Goal: Book appointment/travel/reservation

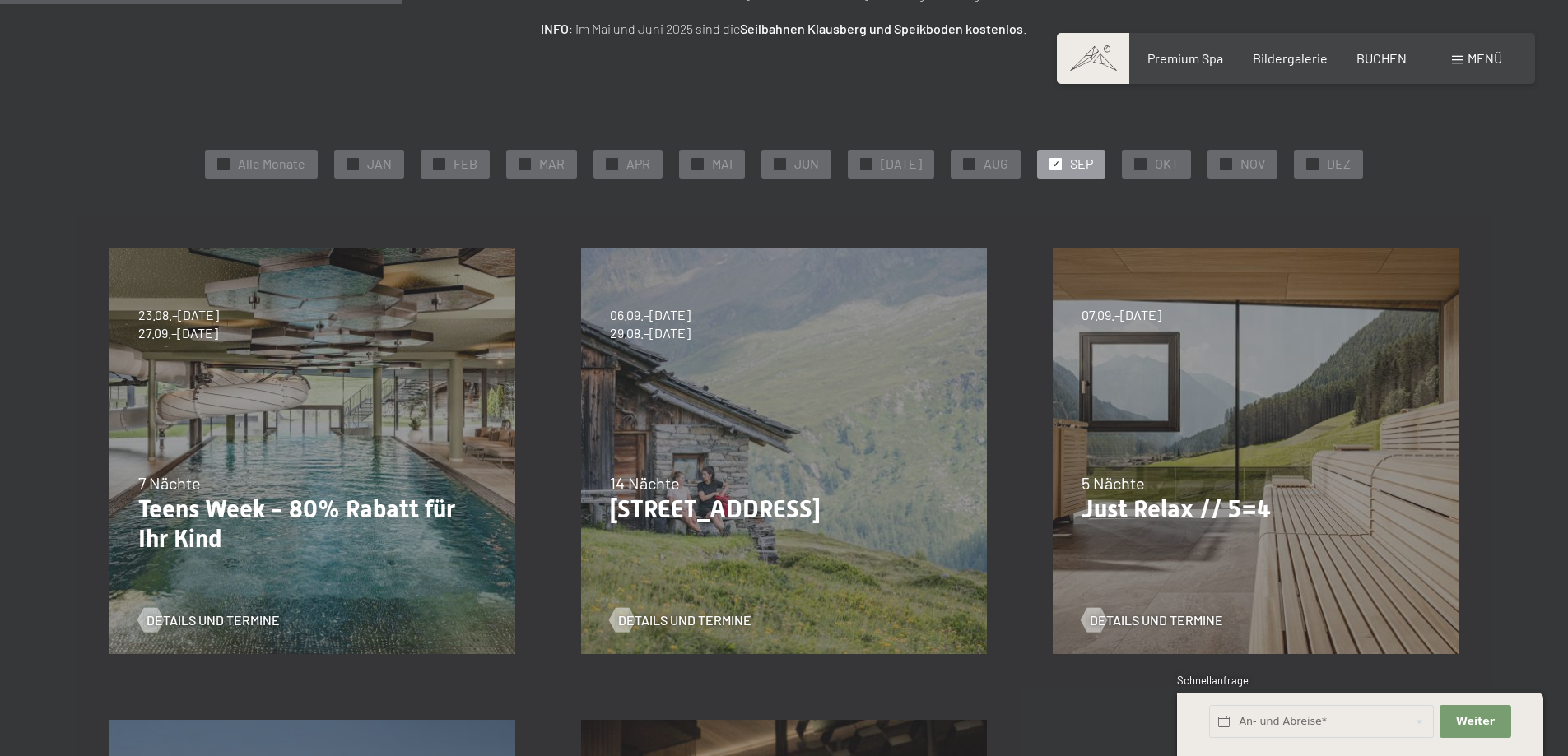
scroll to position [220, 0]
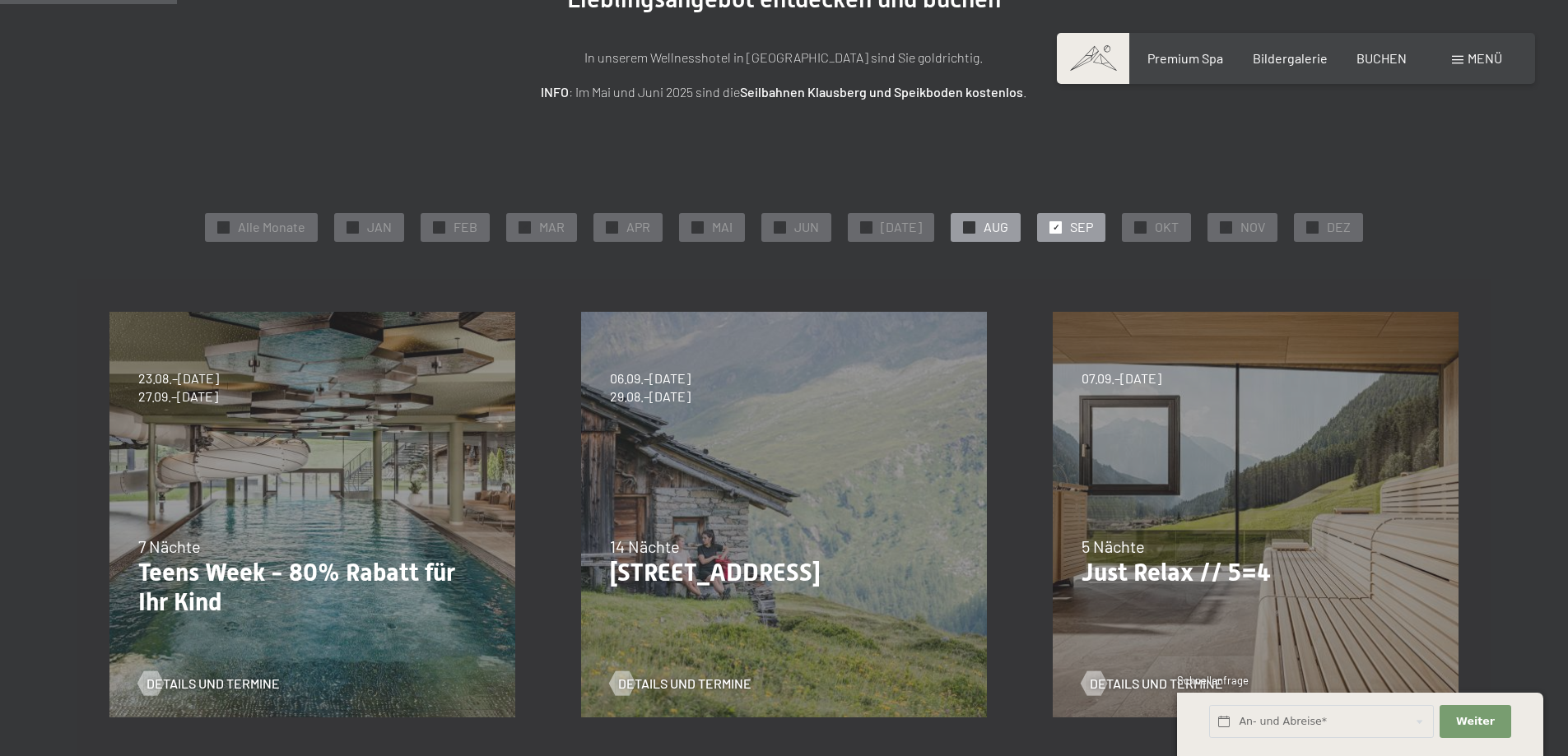
click at [991, 226] on span "AUG" at bounding box center [995, 227] width 25 height 18
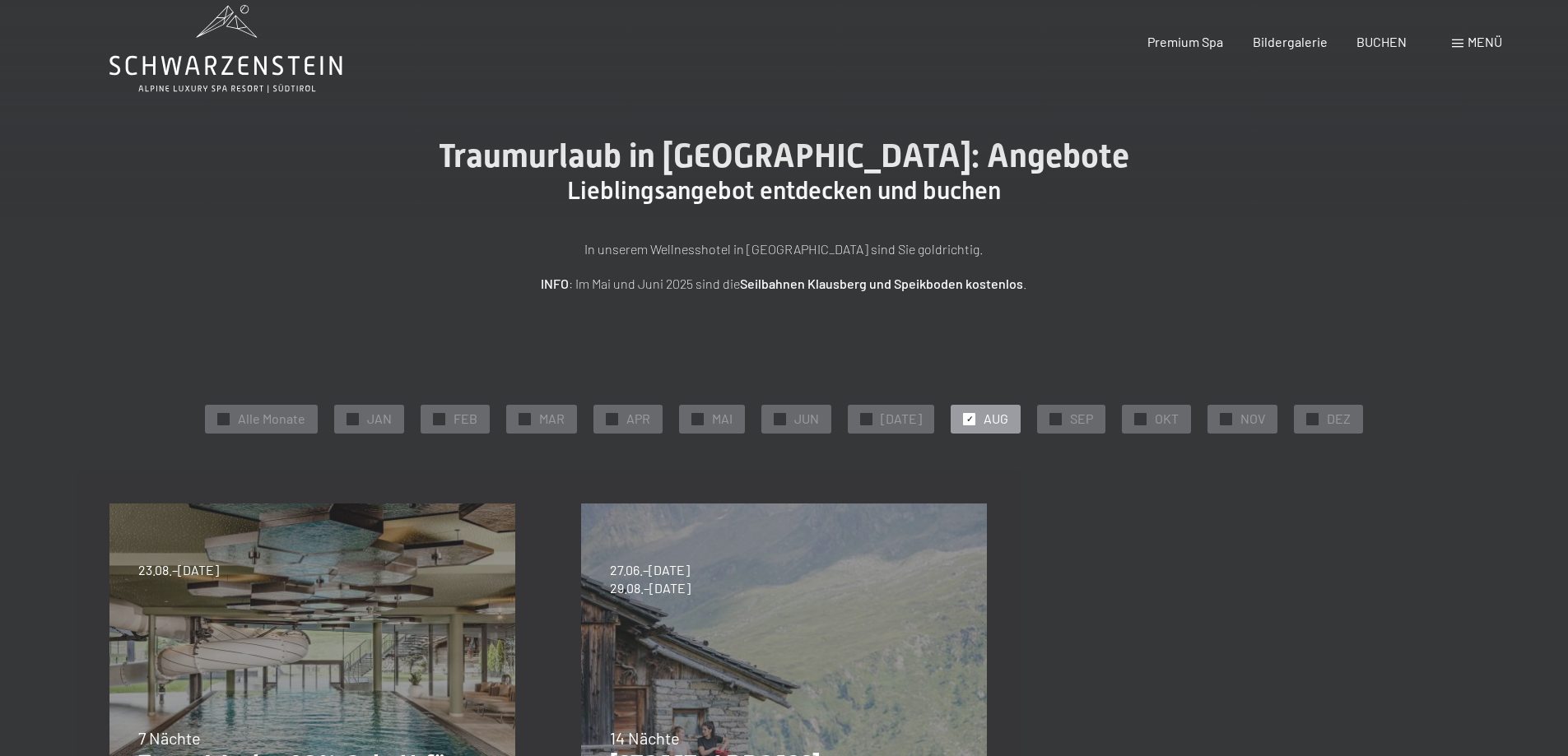
scroll to position [0, 0]
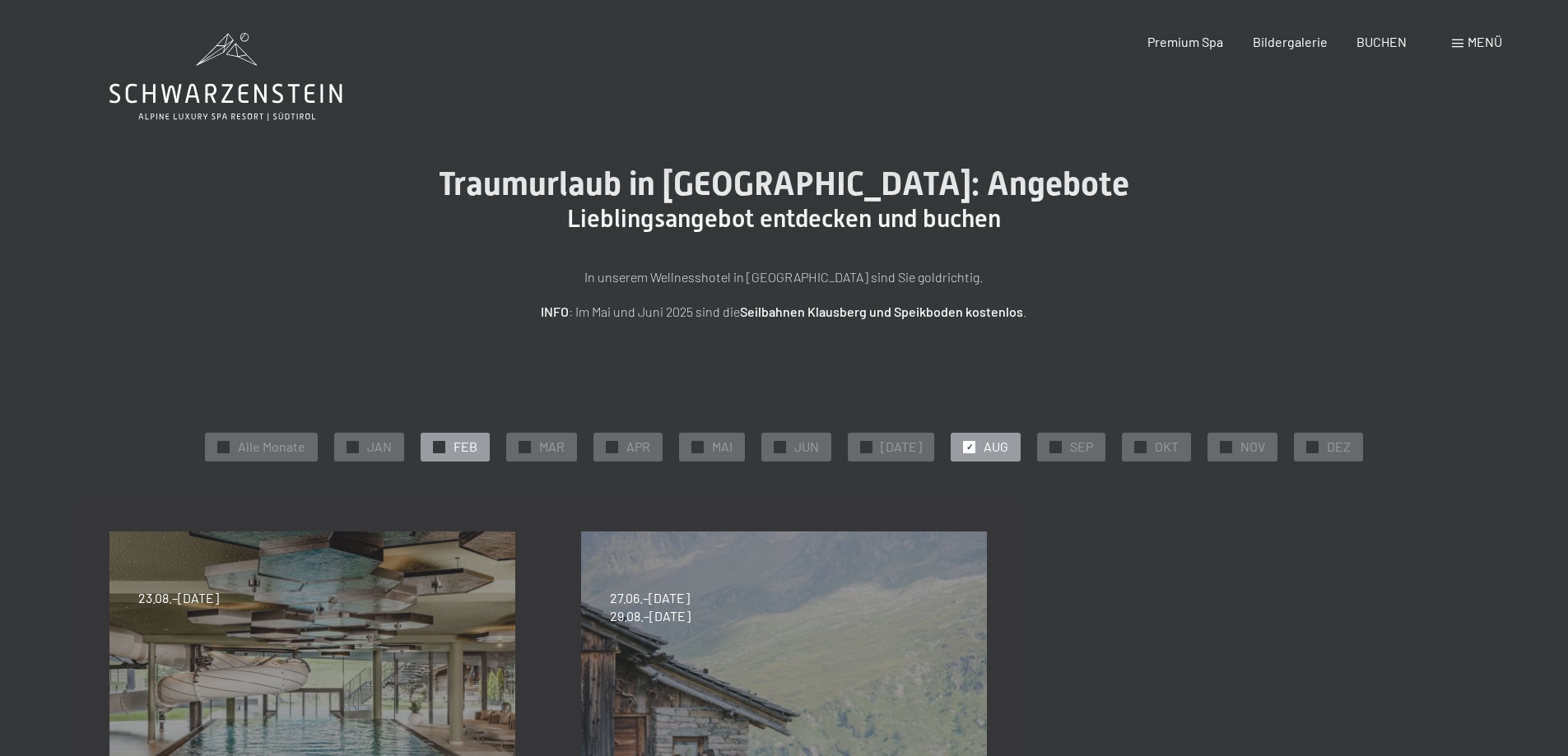
click at [466, 435] on div "✓ FEB" at bounding box center [455, 447] width 69 height 27
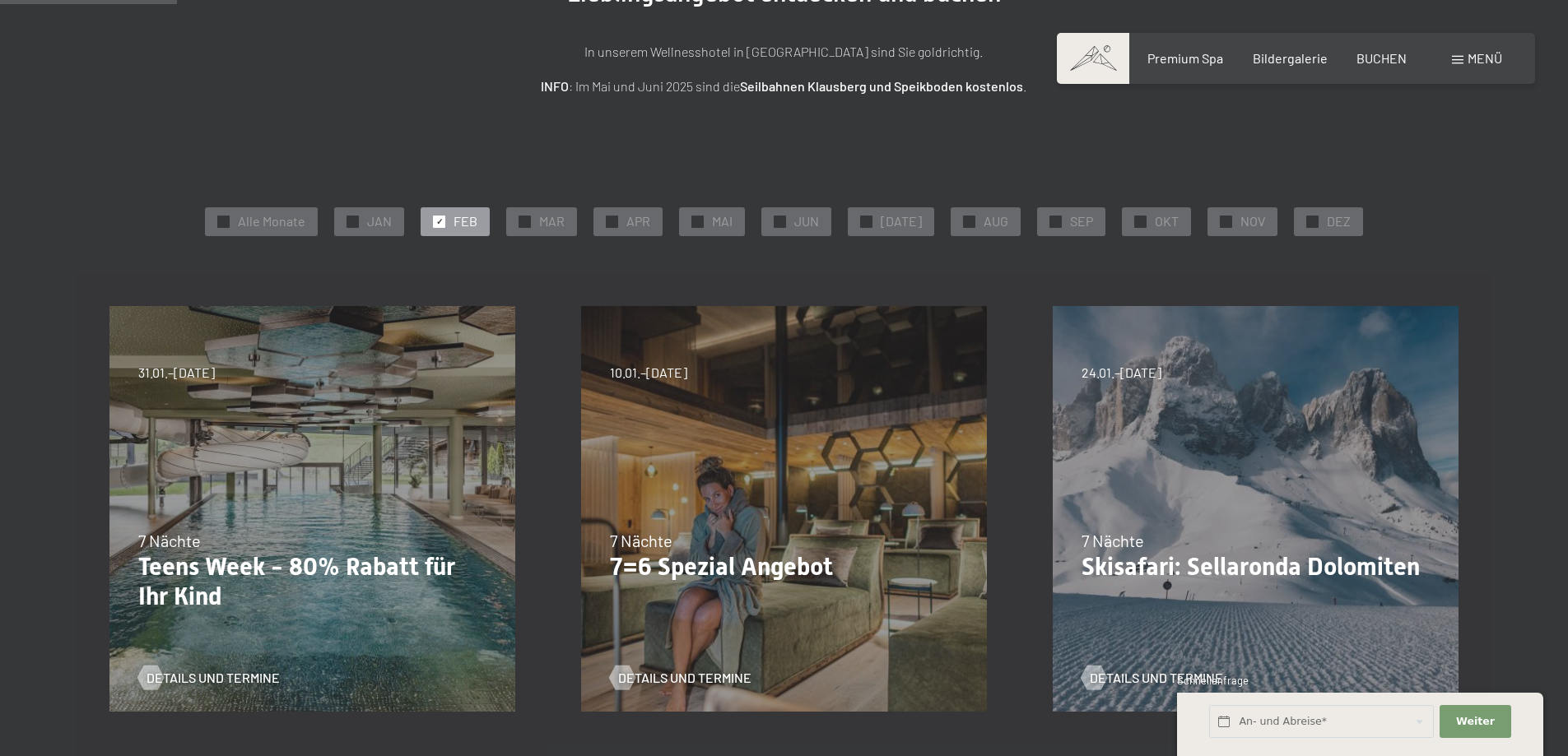
scroll to position [220, 0]
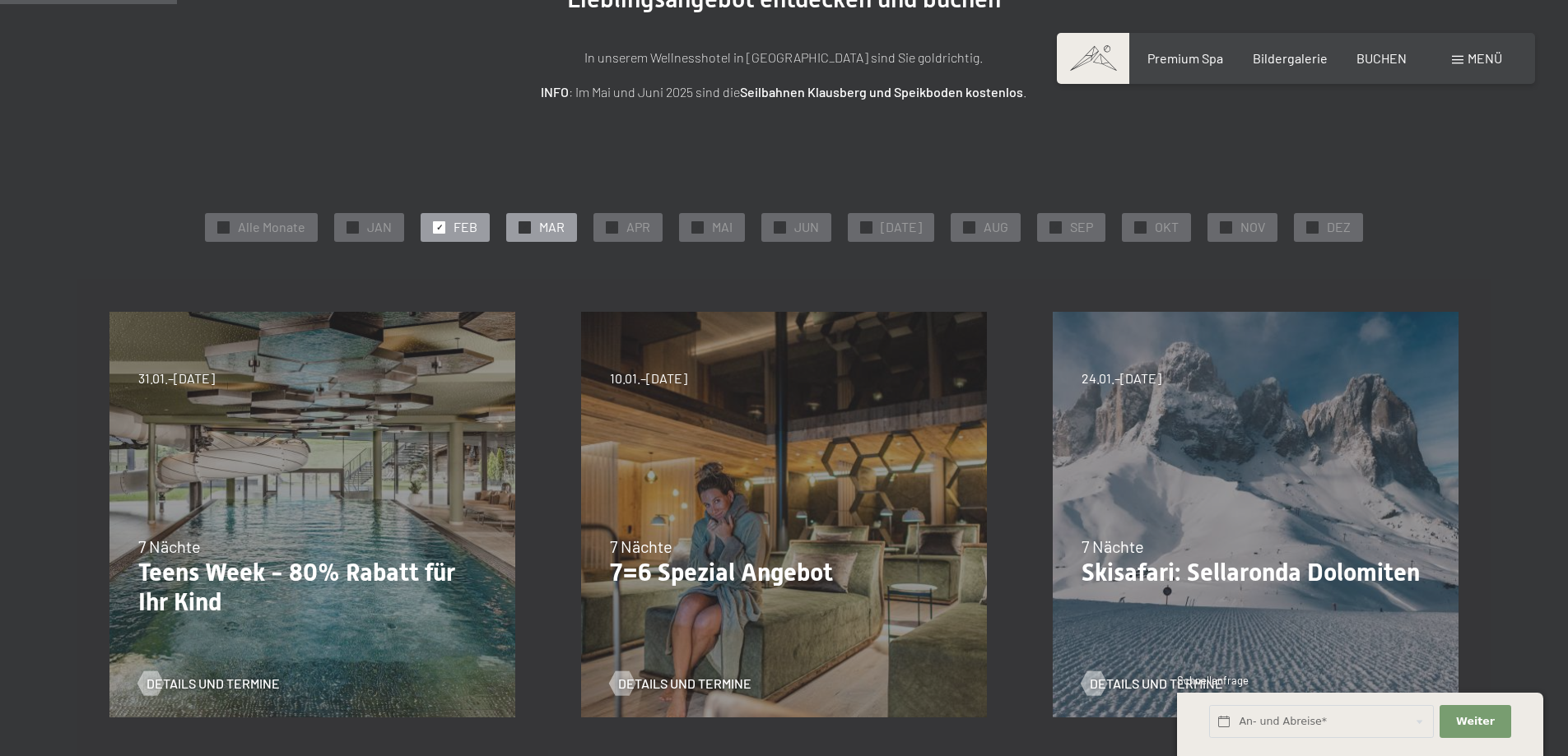
click at [553, 225] on span "MAR" at bounding box center [552, 227] width 26 height 18
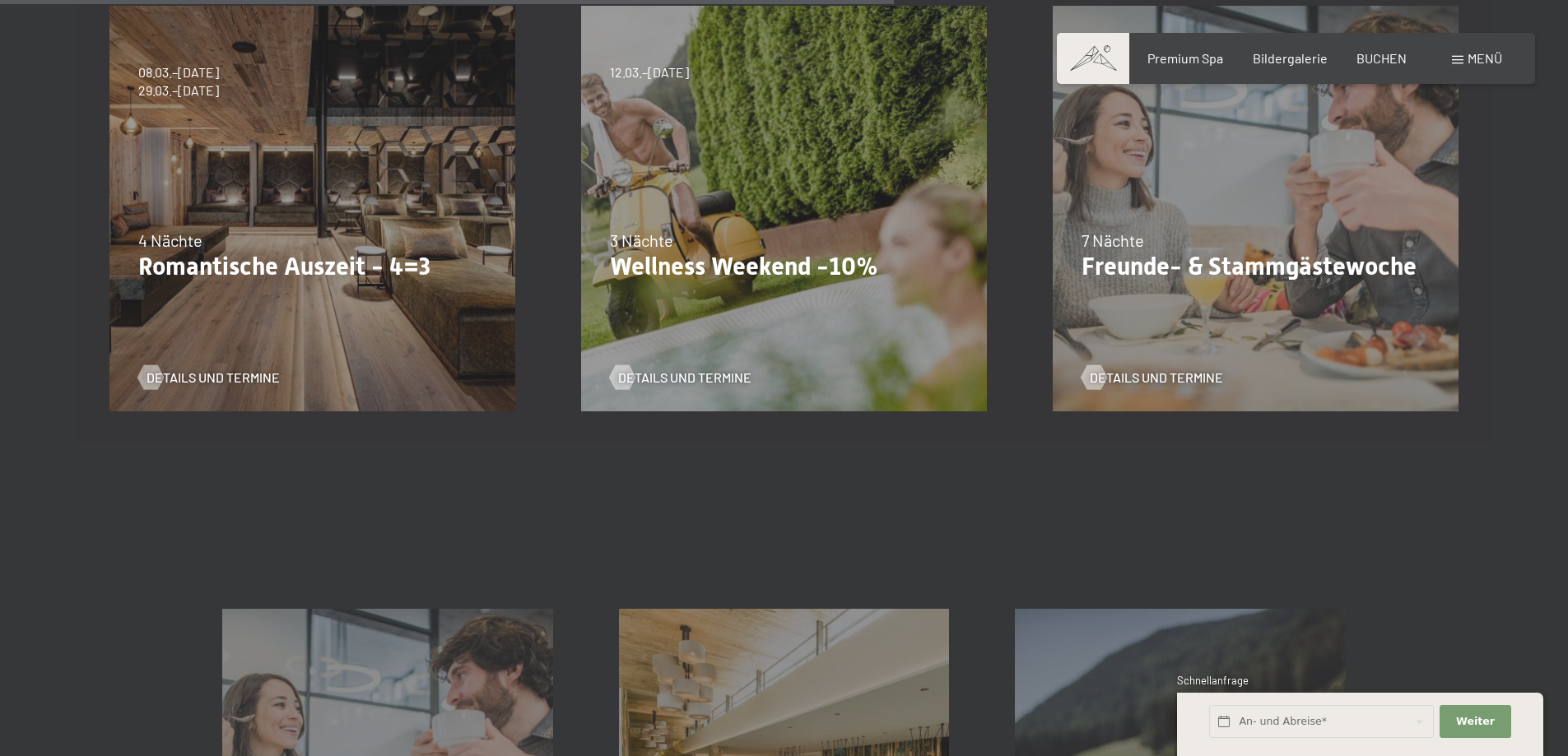
scroll to position [878, 0]
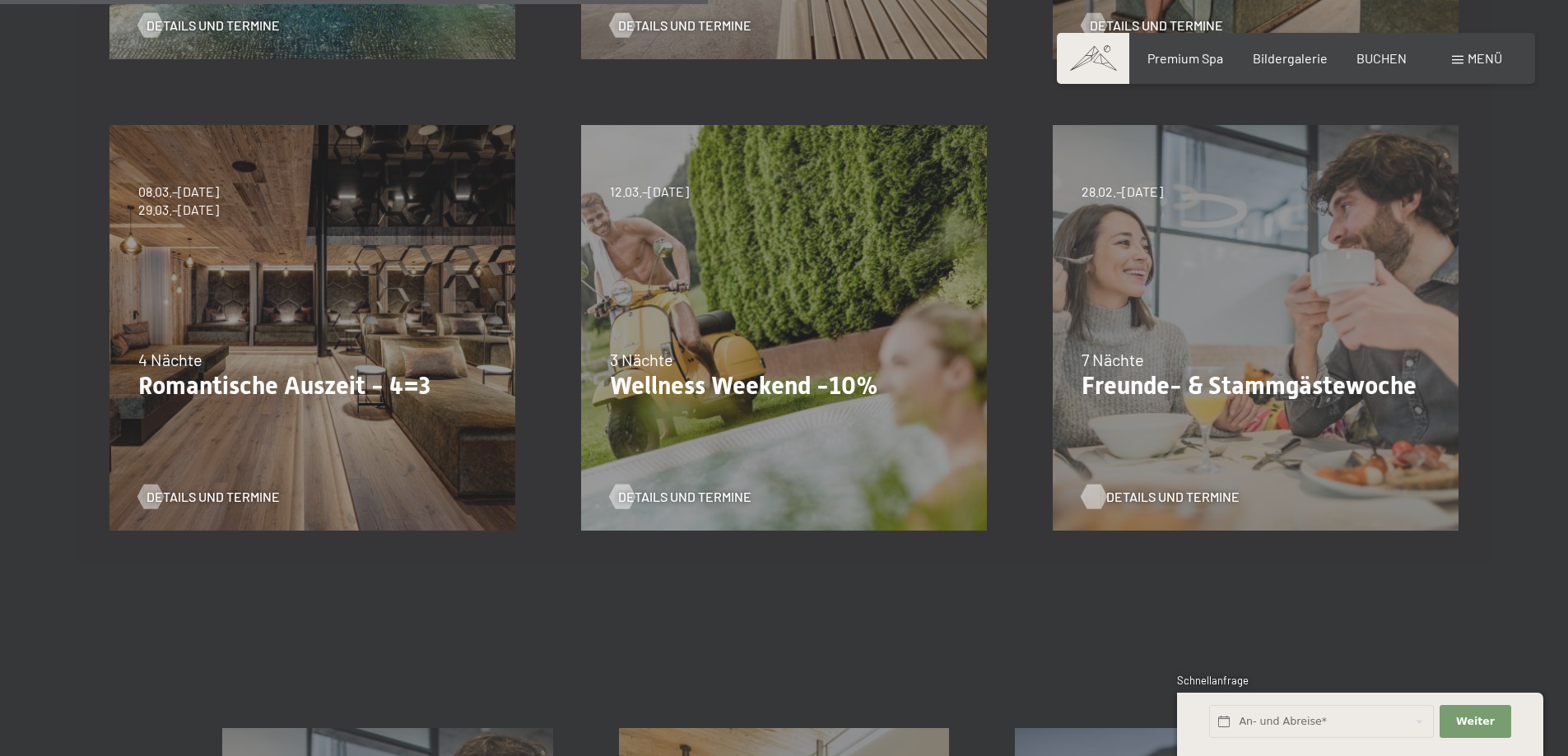
click at [1141, 490] on span "Details und Termine" at bounding box center [1172, 497] width 134 height 18
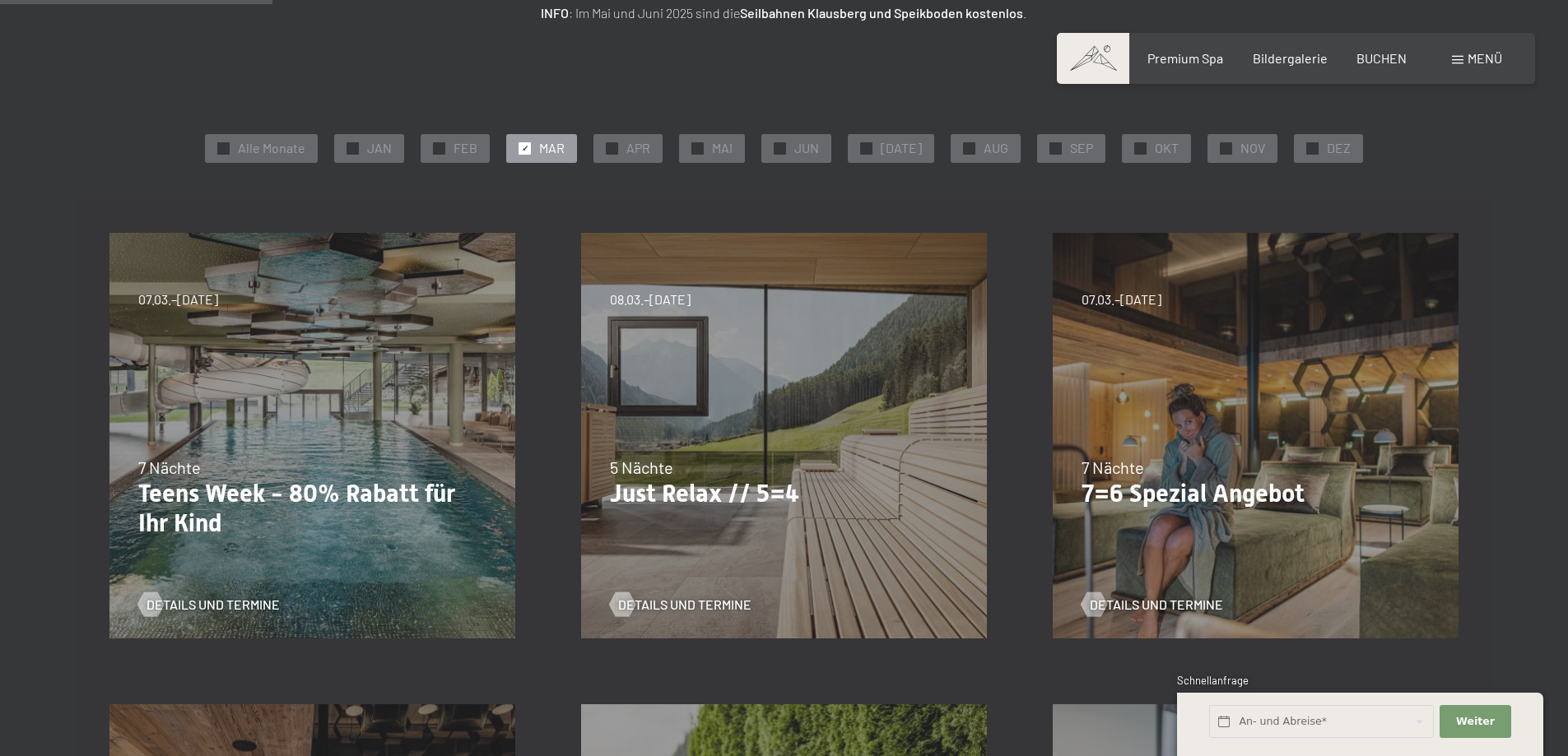
scroll to position [220, 0]
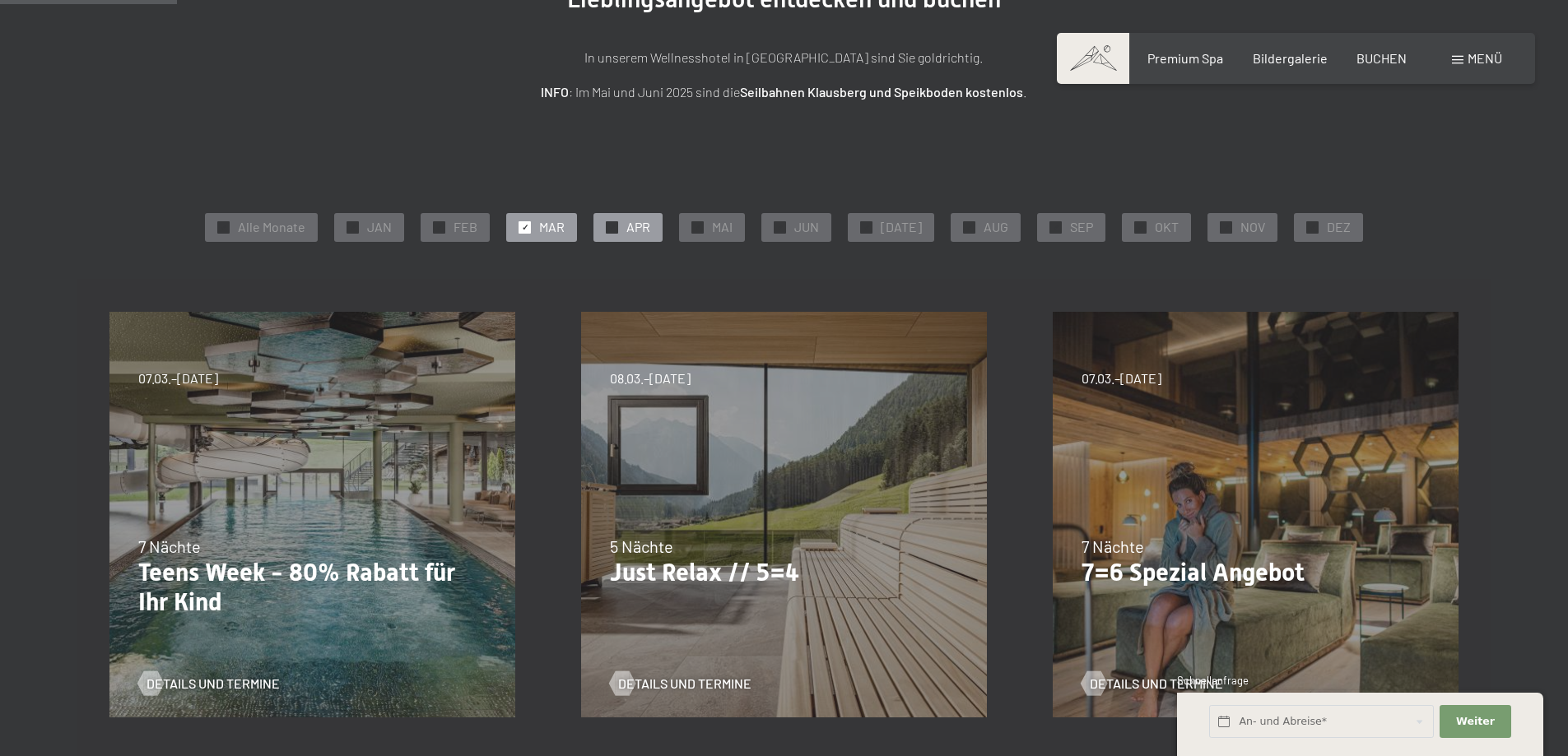
click at [650, 230] on span "APR" at bounding box center [638, 227] width 24 height 18
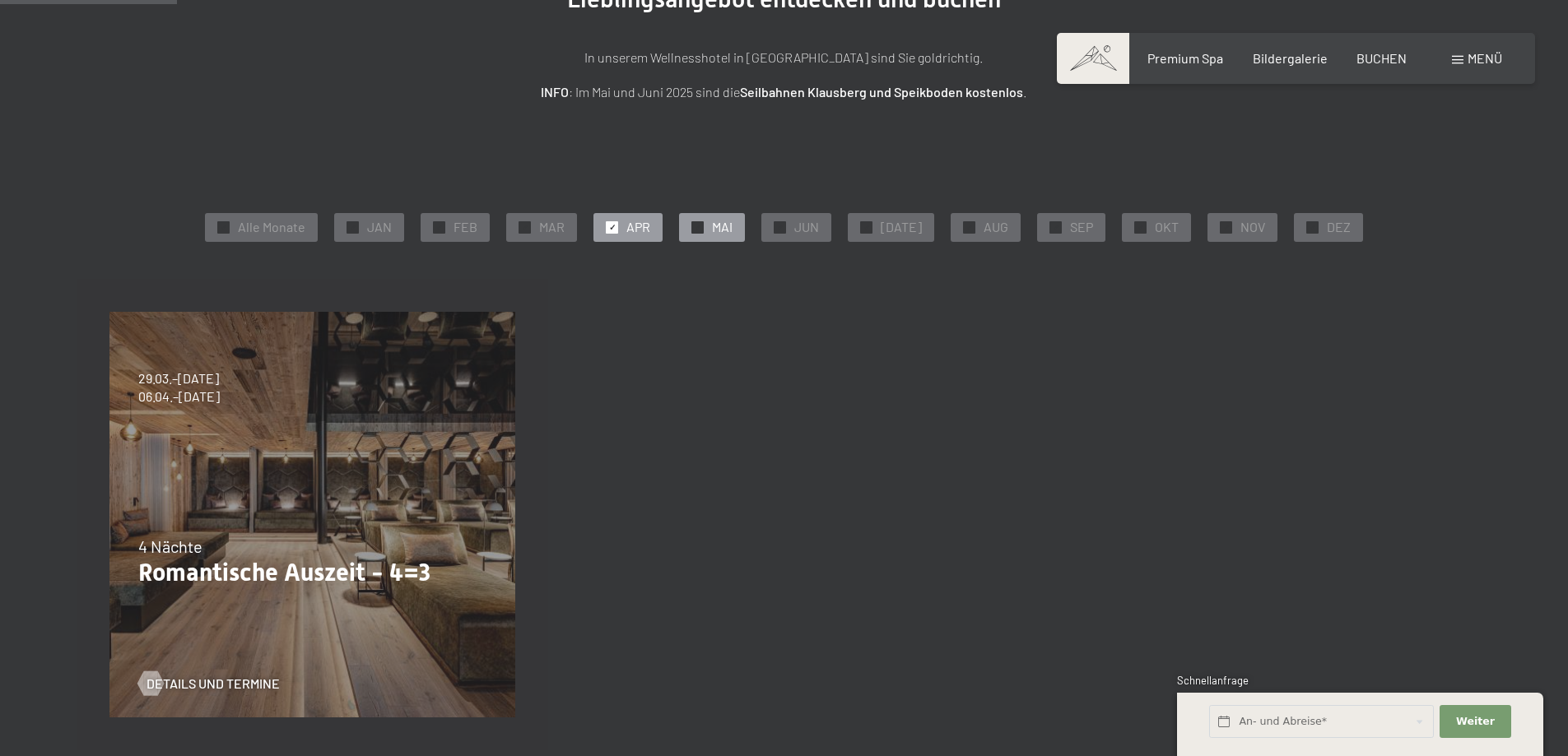
click at [724, 223] on span "MAI" at bounding box center [722, 227] width 21 height 18
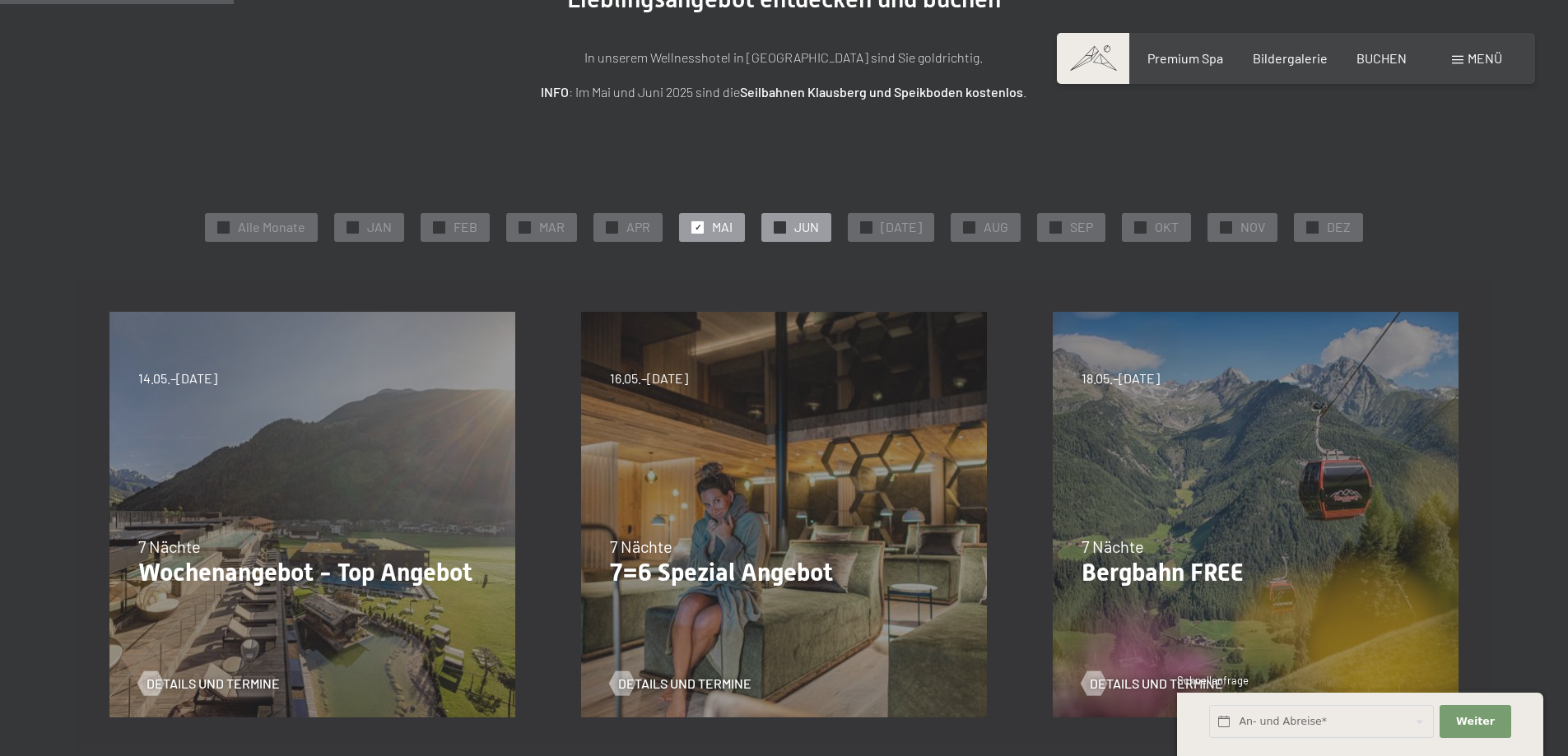
click at [813, 223] on span "JUN" at bounding box center [806, 227] width 25 height 18
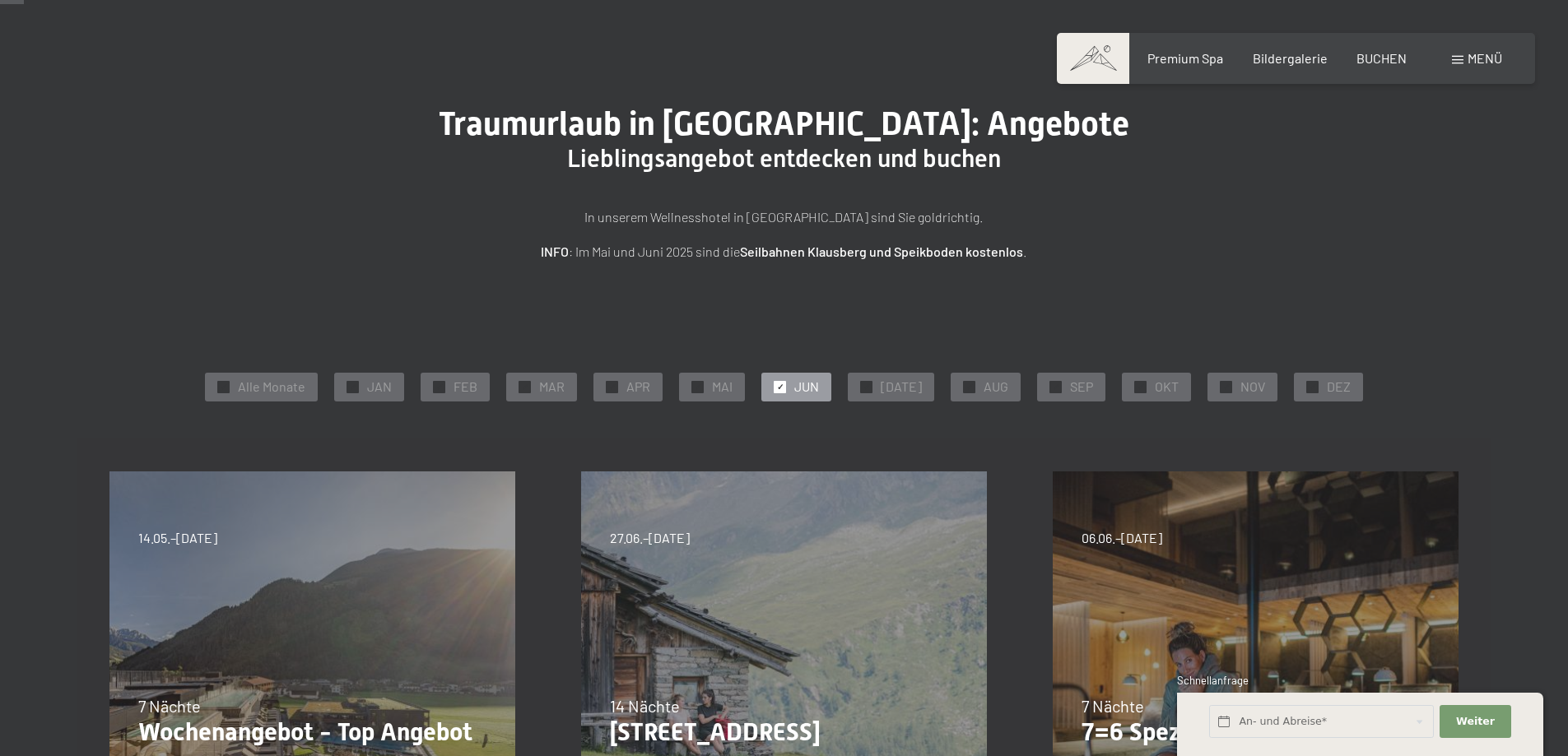
scroll to position [0, 0]
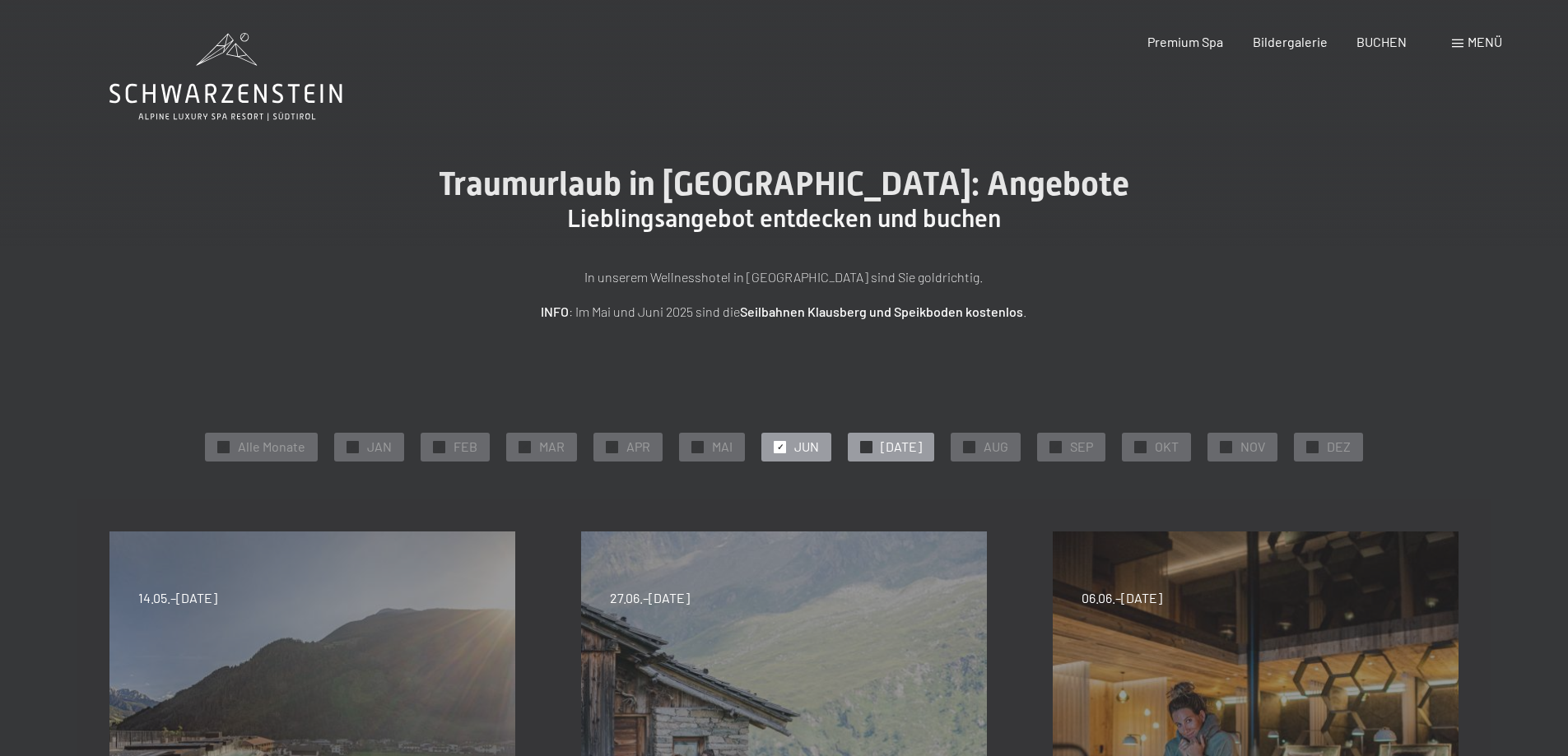
click at [902, 443] on span "JUL" at bounding box center [901, 447] width 41 height 18
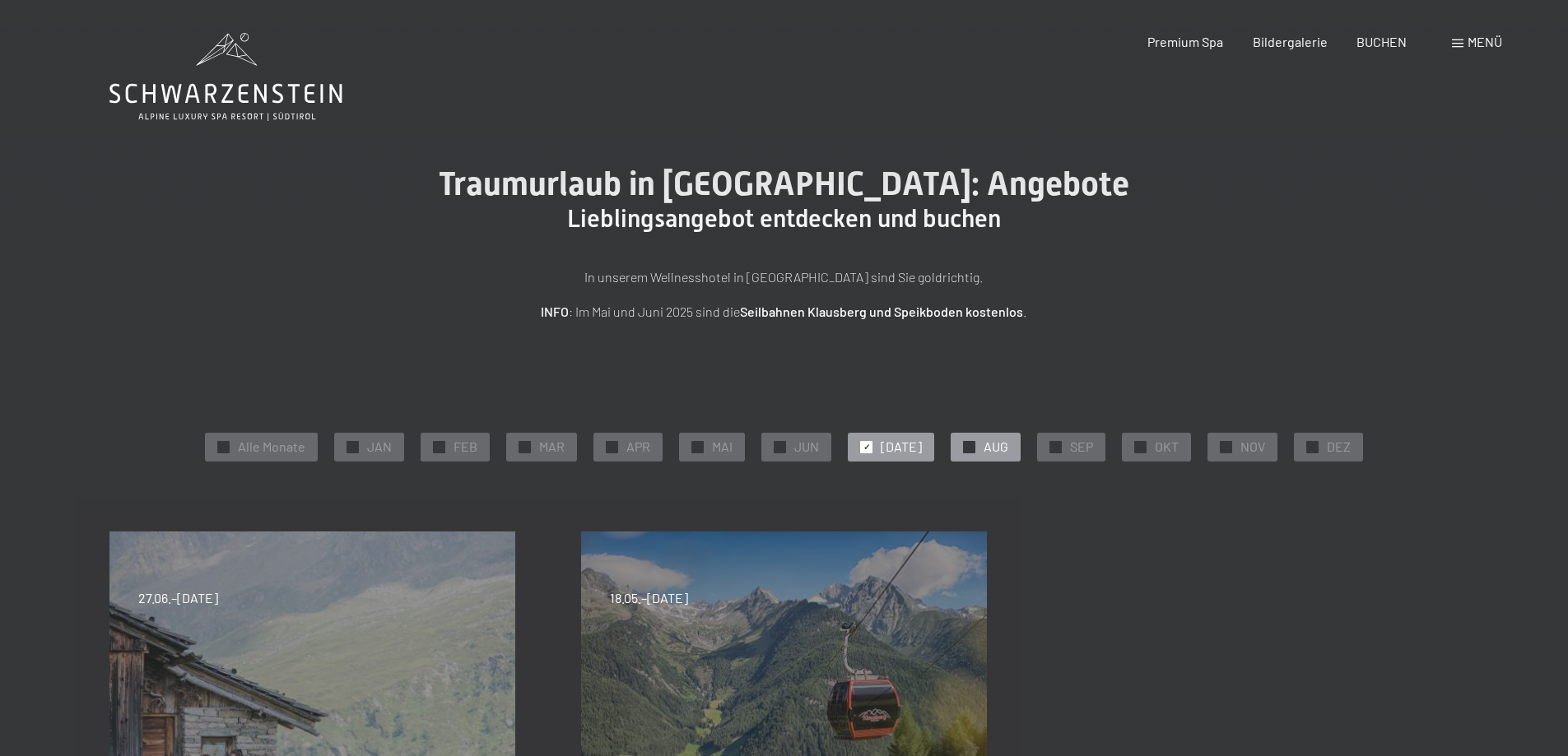
click at [994, 443] on span "AUG" at bounding box center [995, 447] width 25 height 18
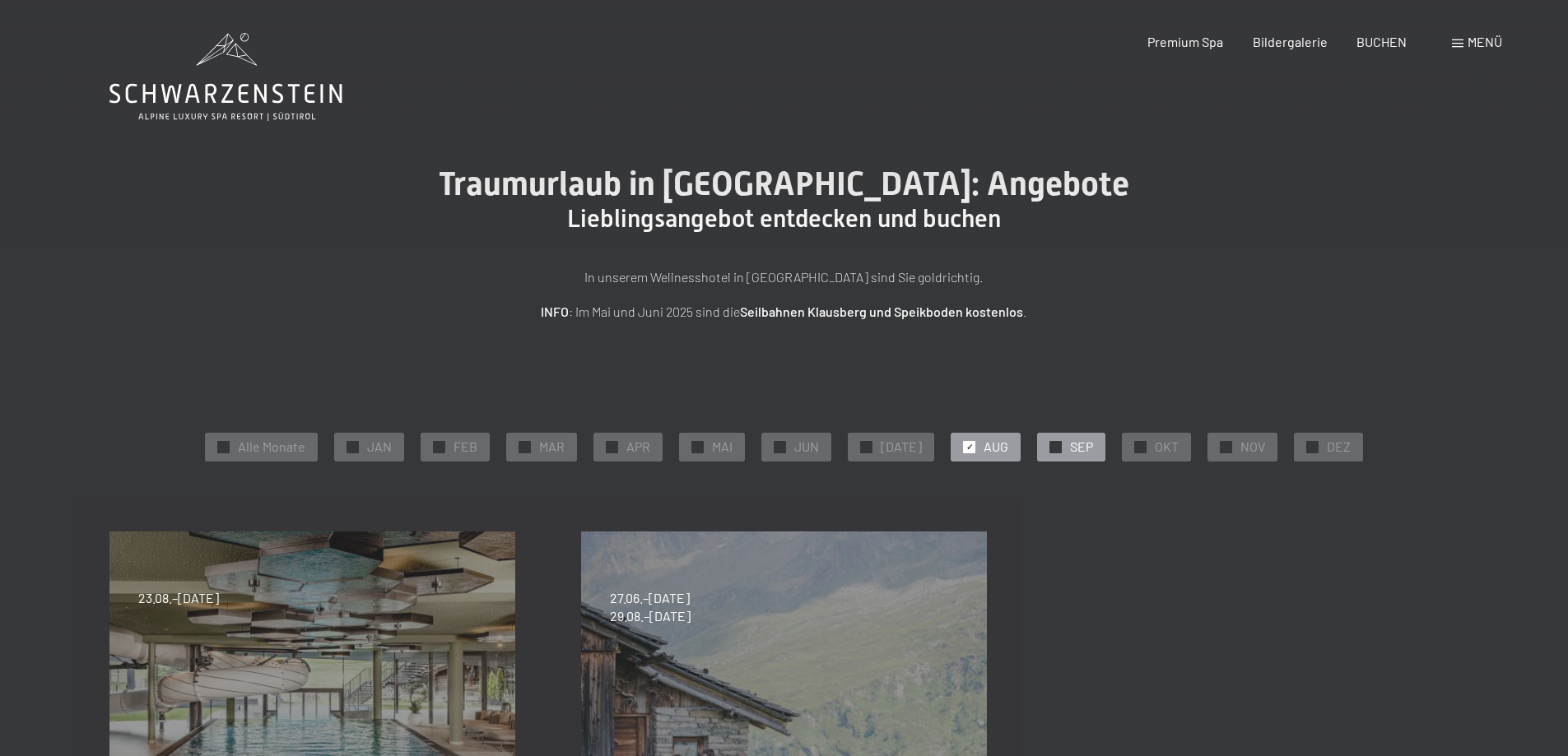
click at [1073, 445] on span "SEP" at bounding box center [1080, 447] width 23 height 18
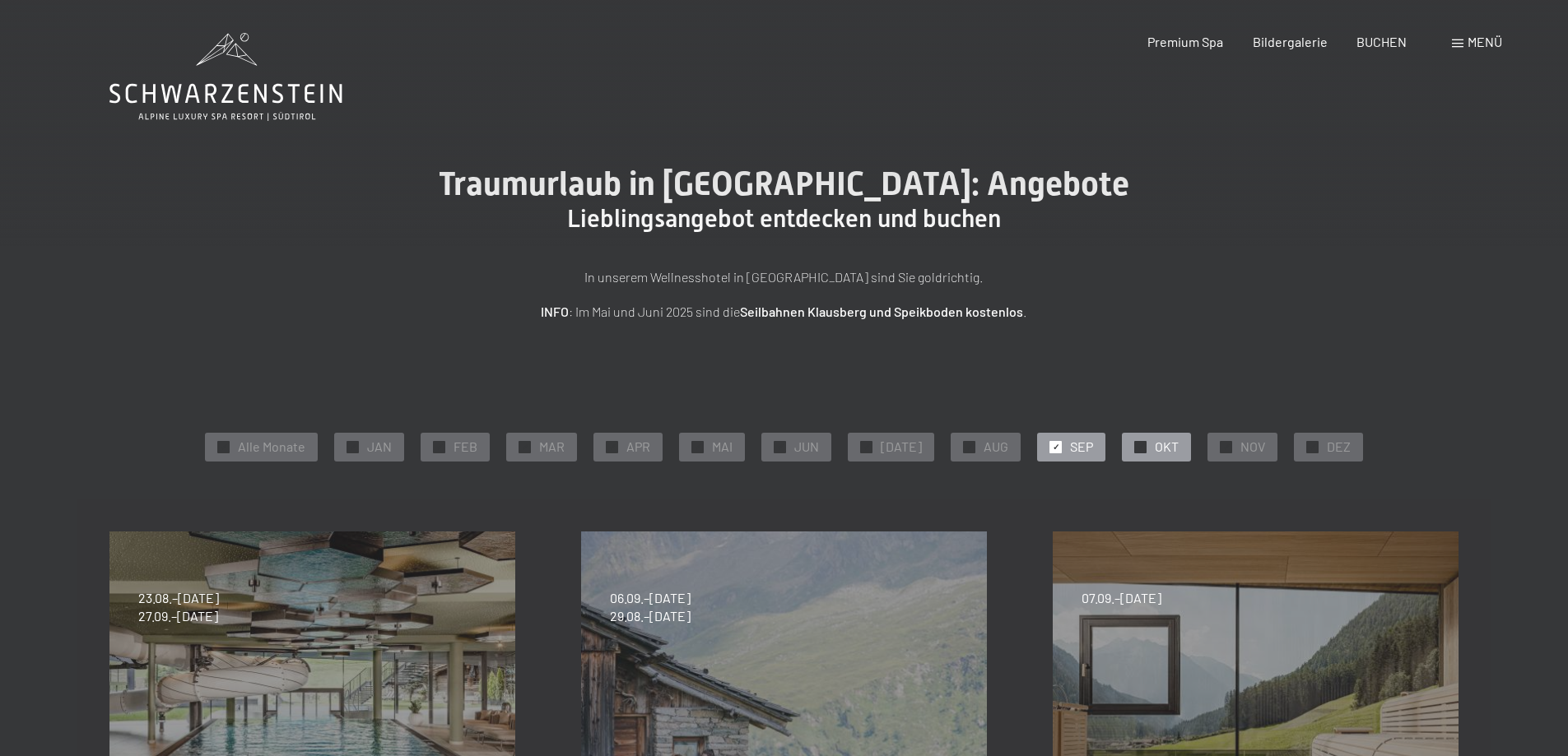
click at [1140, 442] on div "✓ OKT" at bounding box center [1156, 447] width 69 height 27
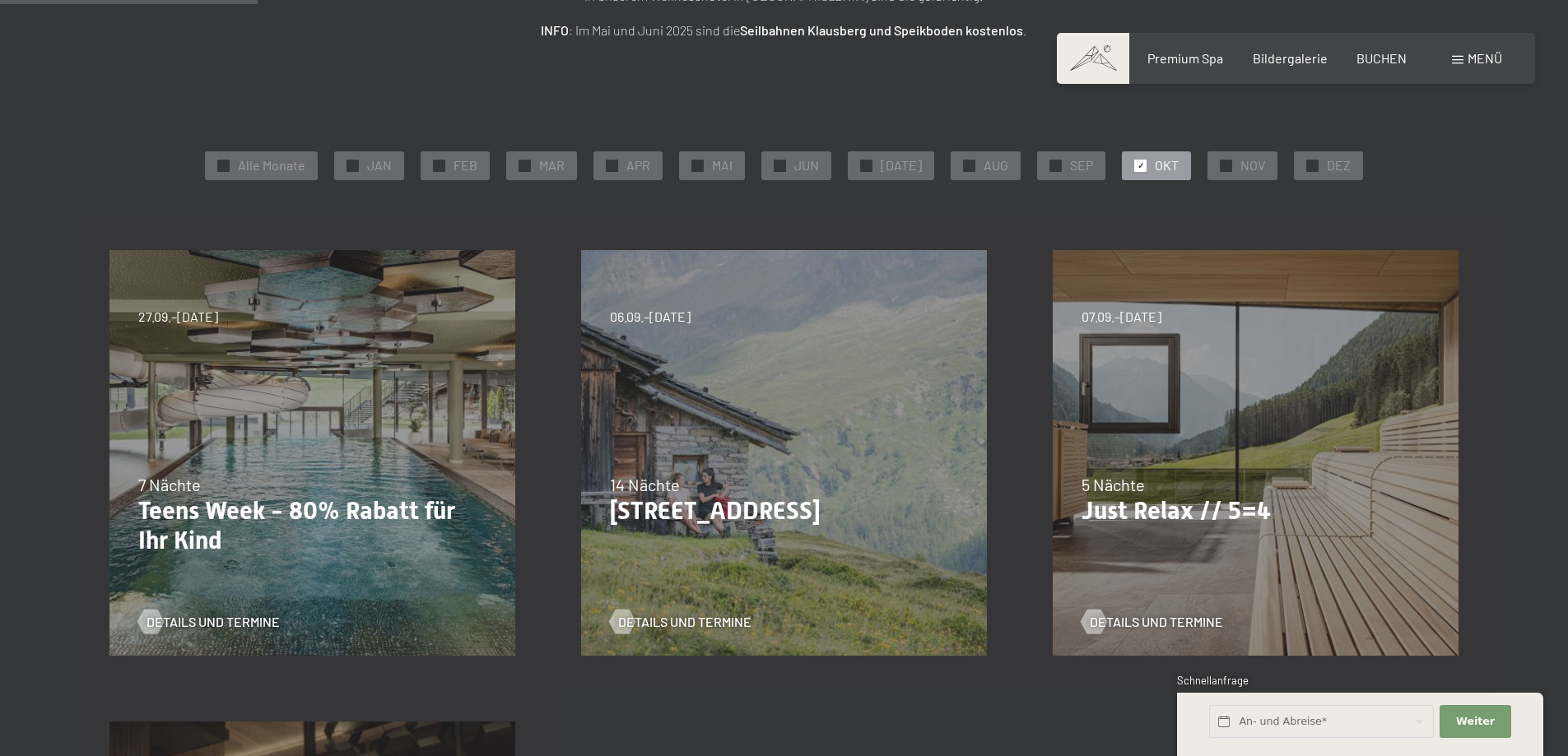
scroll to position [220, 0]
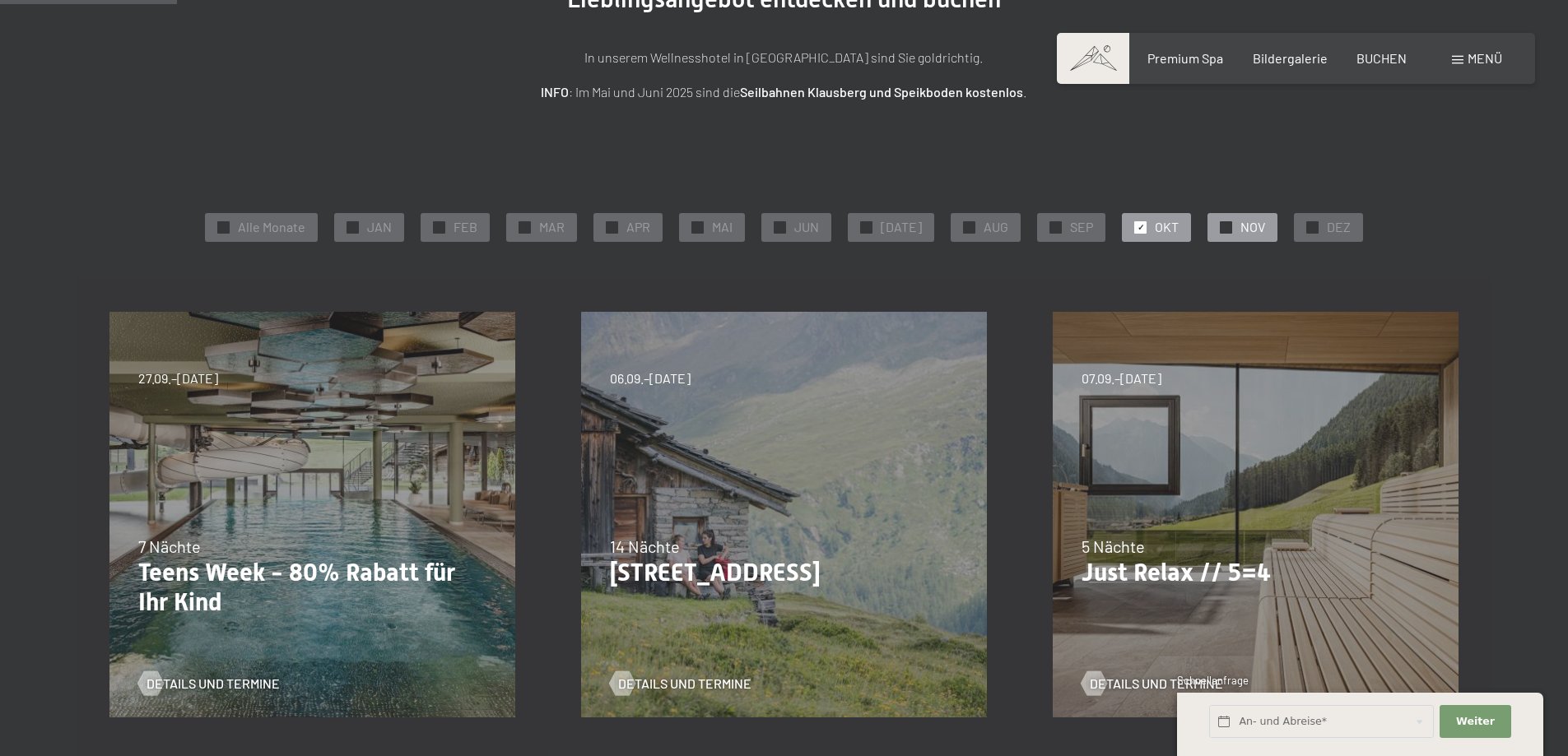
click at [1240, 221] on span "NOV" at bounding box center [1252, 227] width 25 height 18
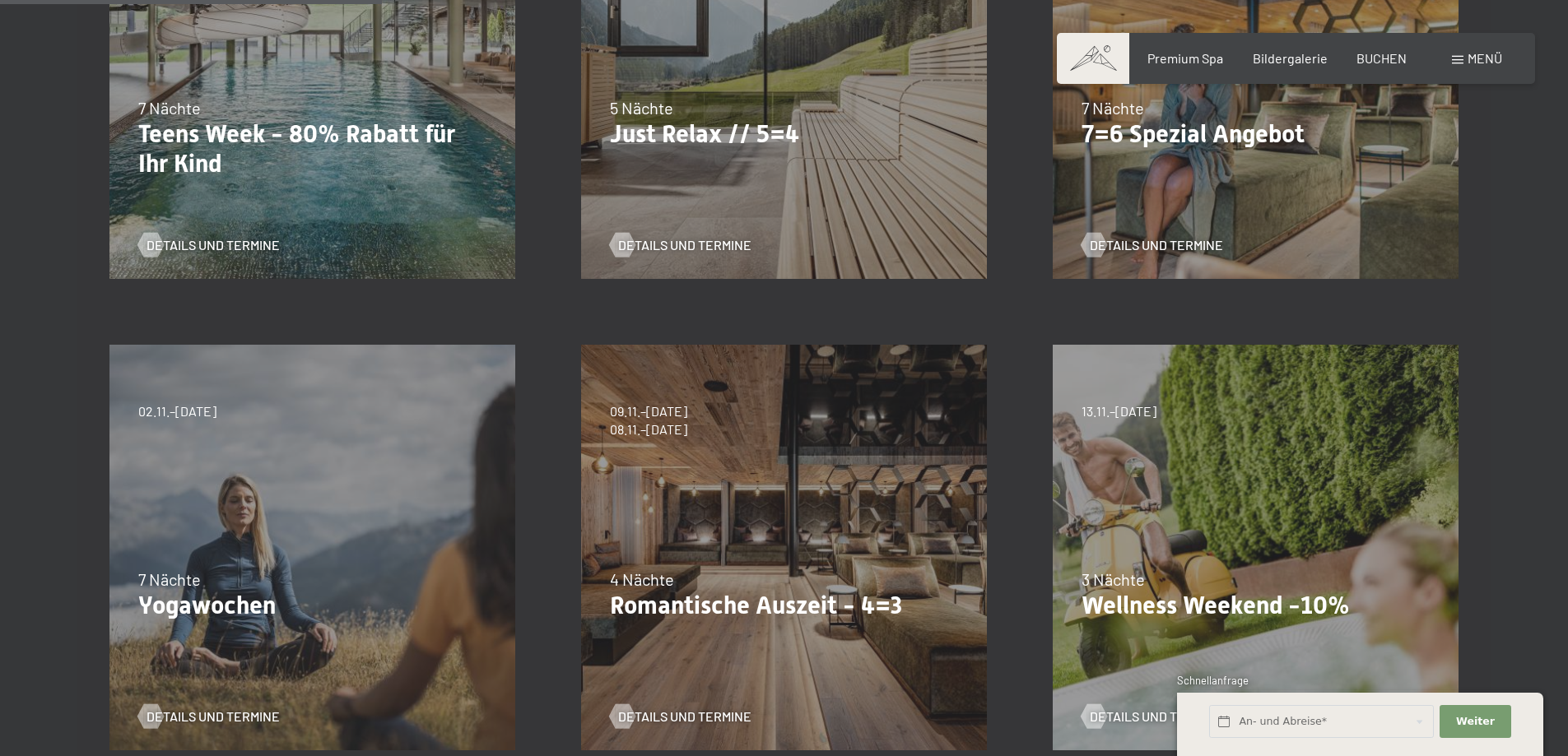
scroll to position [0, 0]
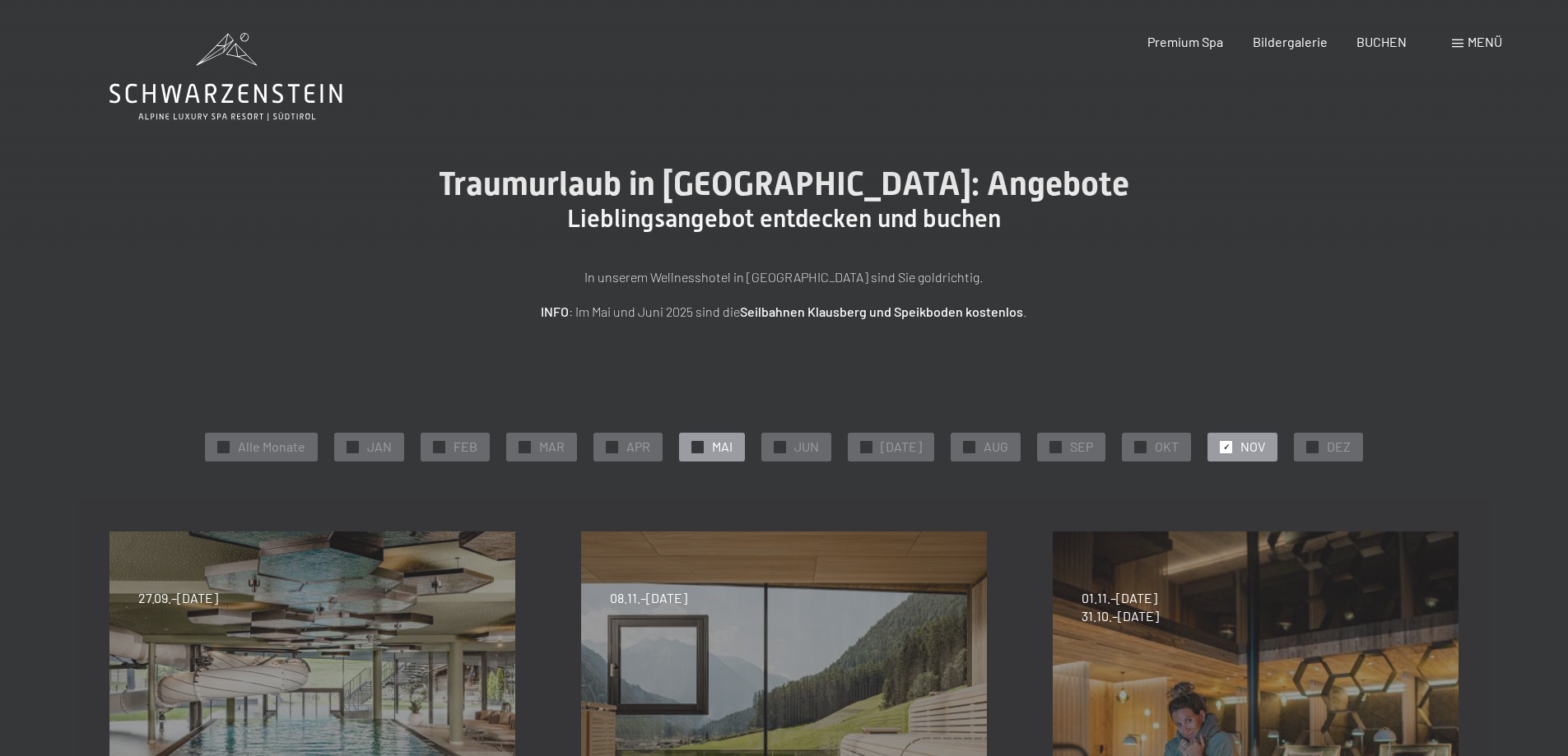
click at [732, 441] on span "MAI" at bounding box center [722, 447] width 21 height 18
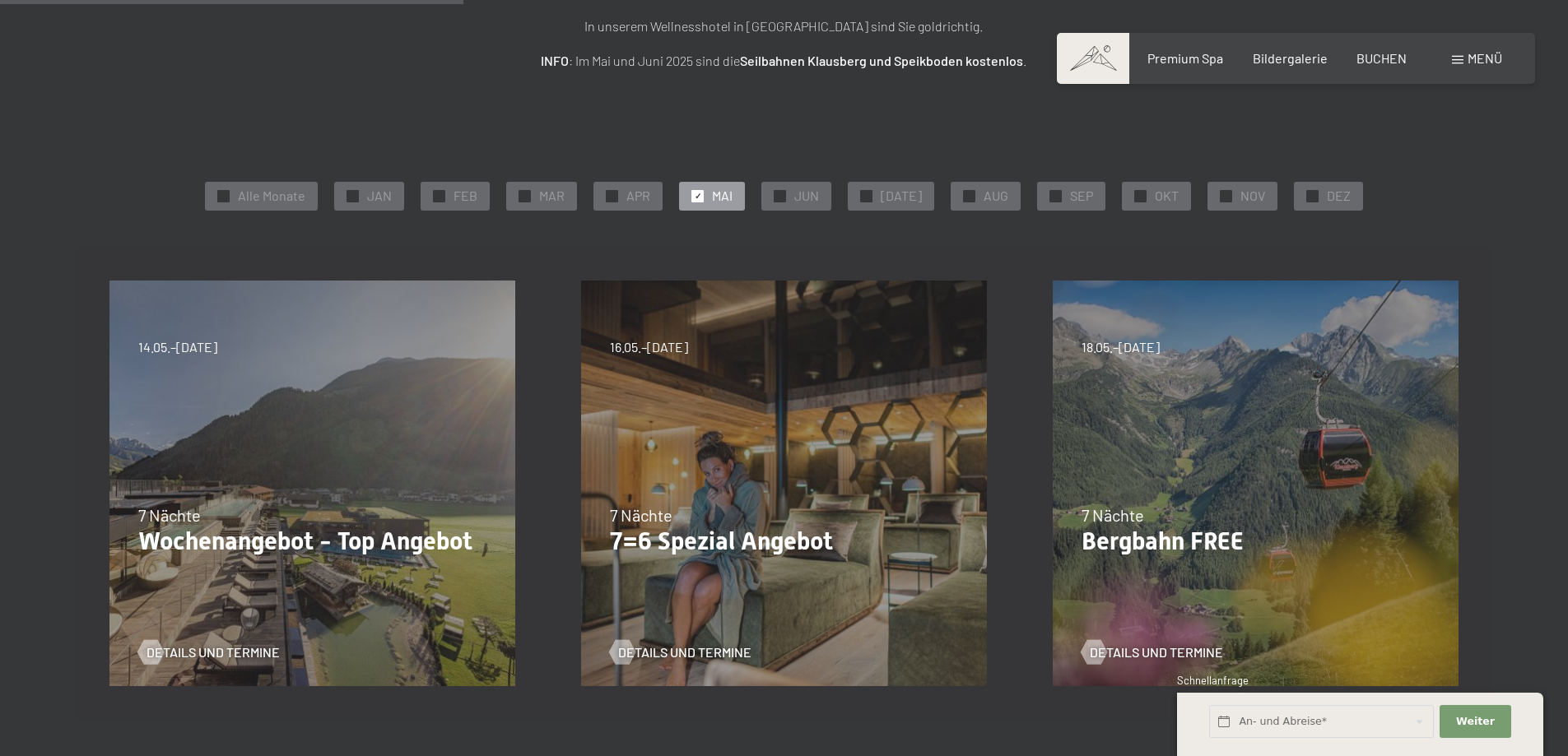
scroll to position [220, 0]
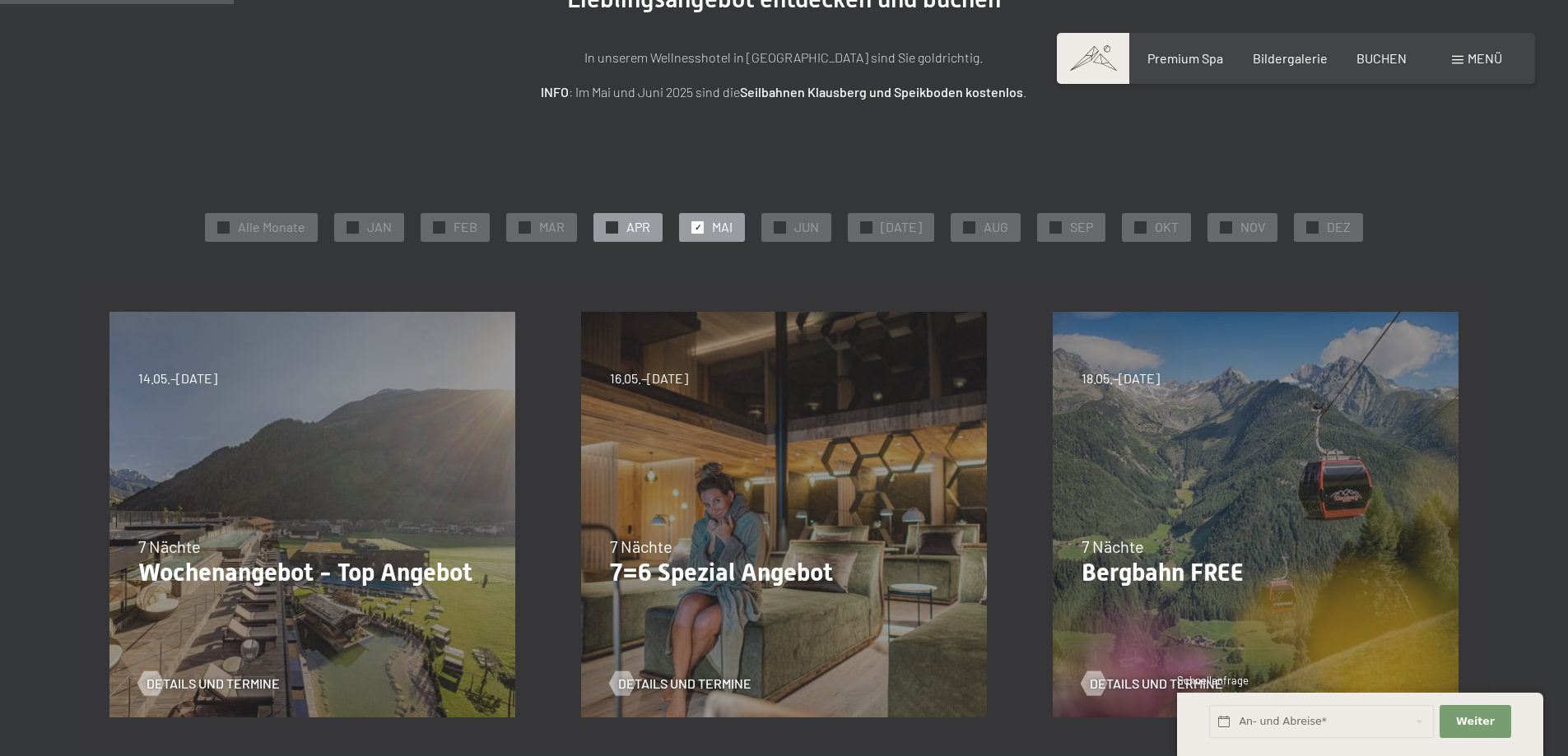
click at [650, 224] on span "APR" at bounding box center [638, 227] width 24 height 18
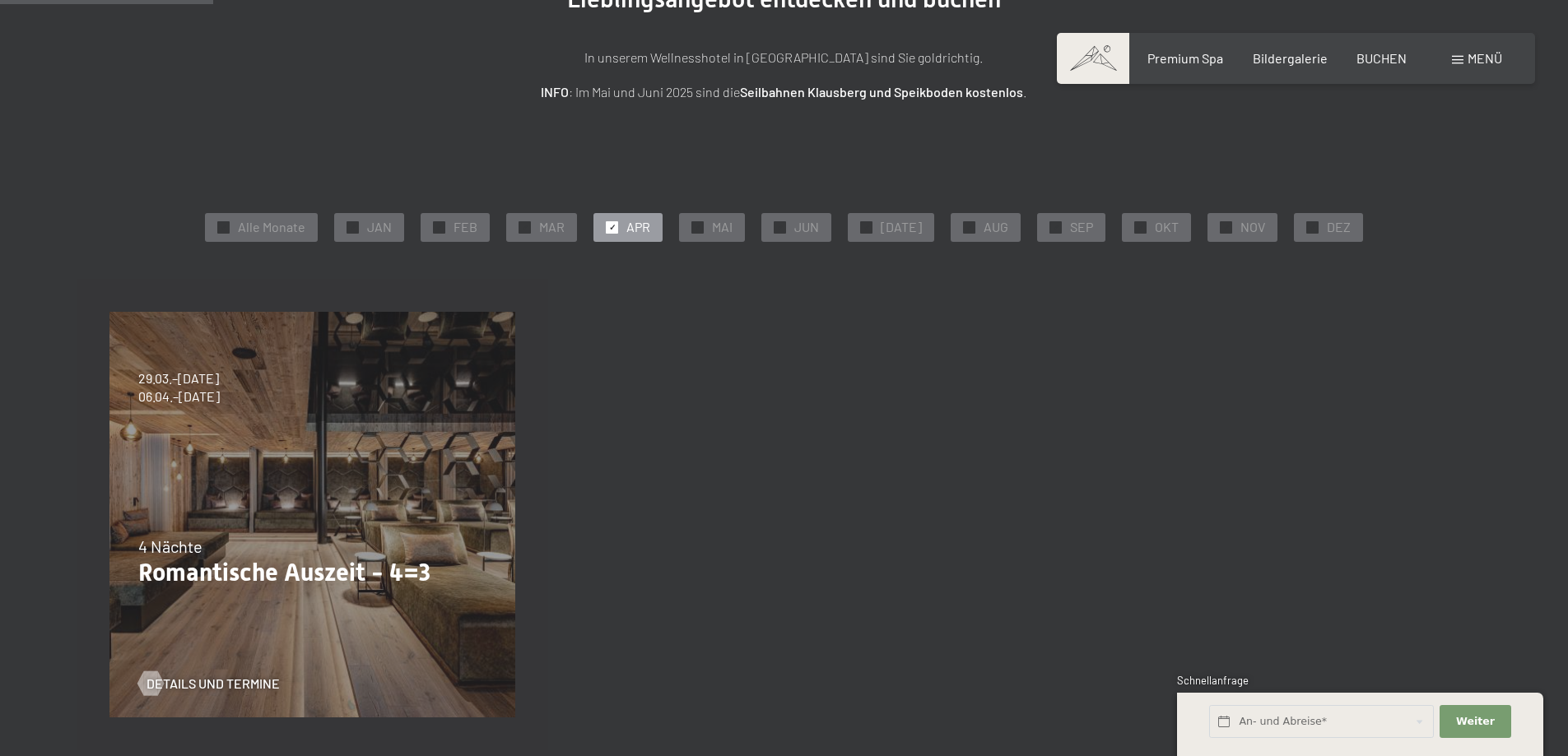
scroll to position [0, 0]
